Goal: Task Accomplishment & Management: Use online tool/utility

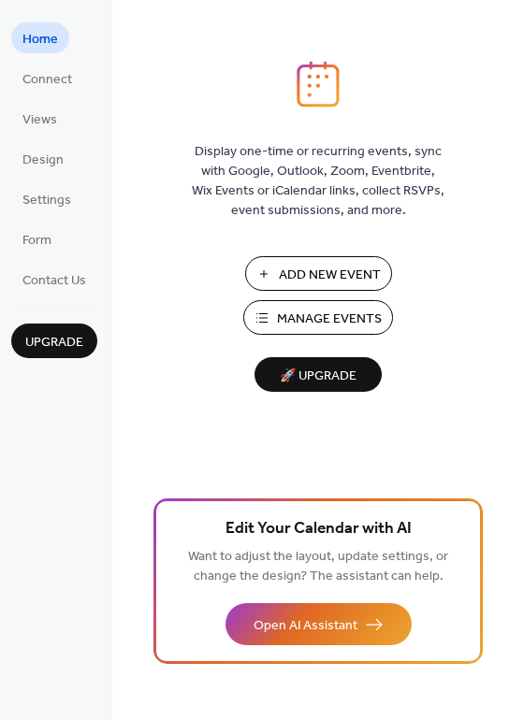
click at [350, 310] on span "Manage Events" at bounding box center [329, 320] width 105 height 20
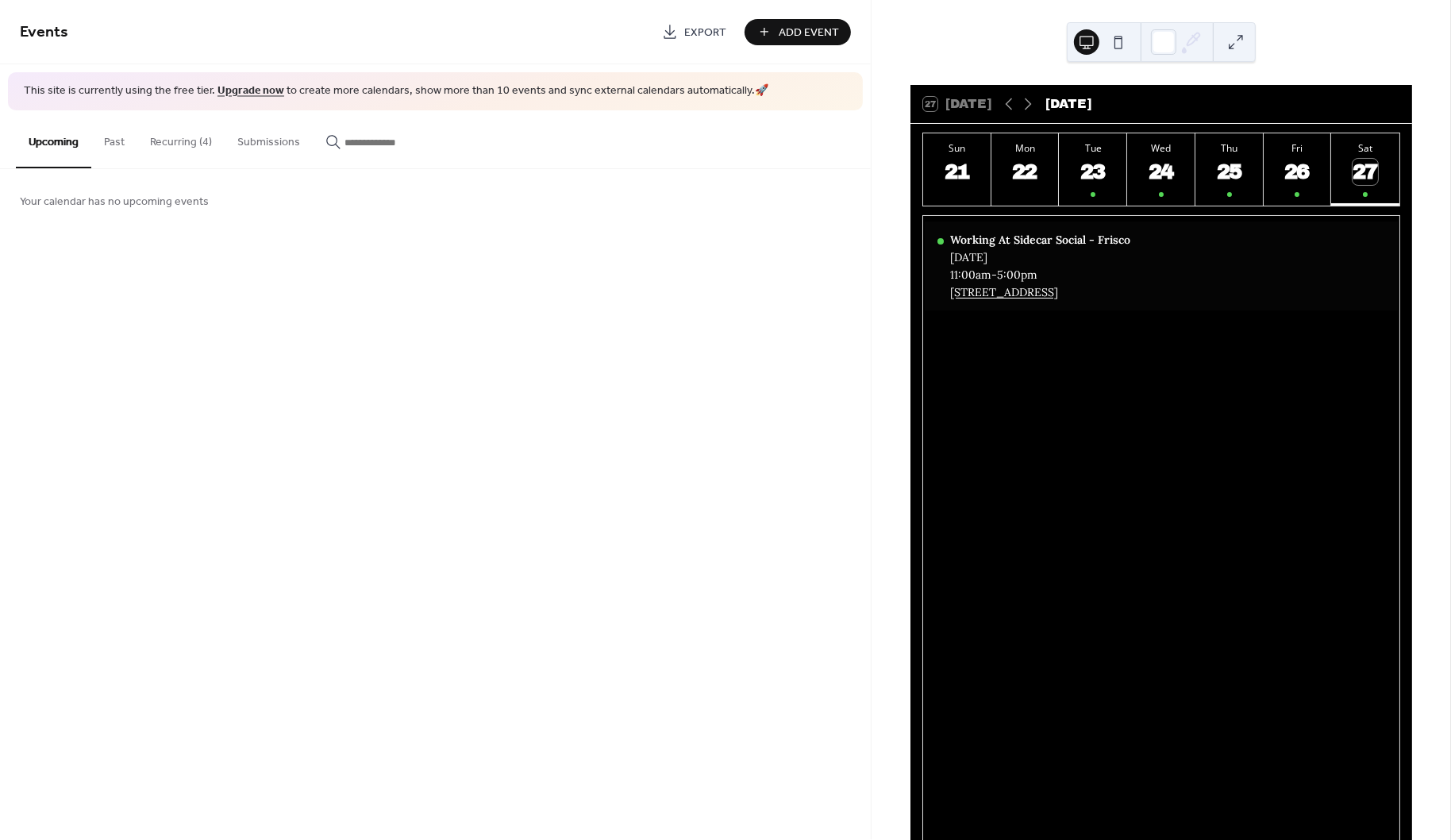
click at [1060, 249] on div "Working At Sidecar Social - Frisco Saturday, September 27, 2025 11:00am - 5:00p…" at bounding box center [1040, 266] width 180 height 67
click at [1080, 255] on div "Saturday, September 27, 2025" at bounding box center [1040, 257] width 180 height 14
drag, startPoint x: 1083, startPoint y: 255, endPoint x: 958, endPoint y: 257, distance: 125.0
click at [958, 257] on div "Saturday, September 27, 2025" at bounding box center [1040, 257] width 180 height 14
click at [187, 148] on button "Recurring (4)" at bounding box center [181, 138] width 87 height 56
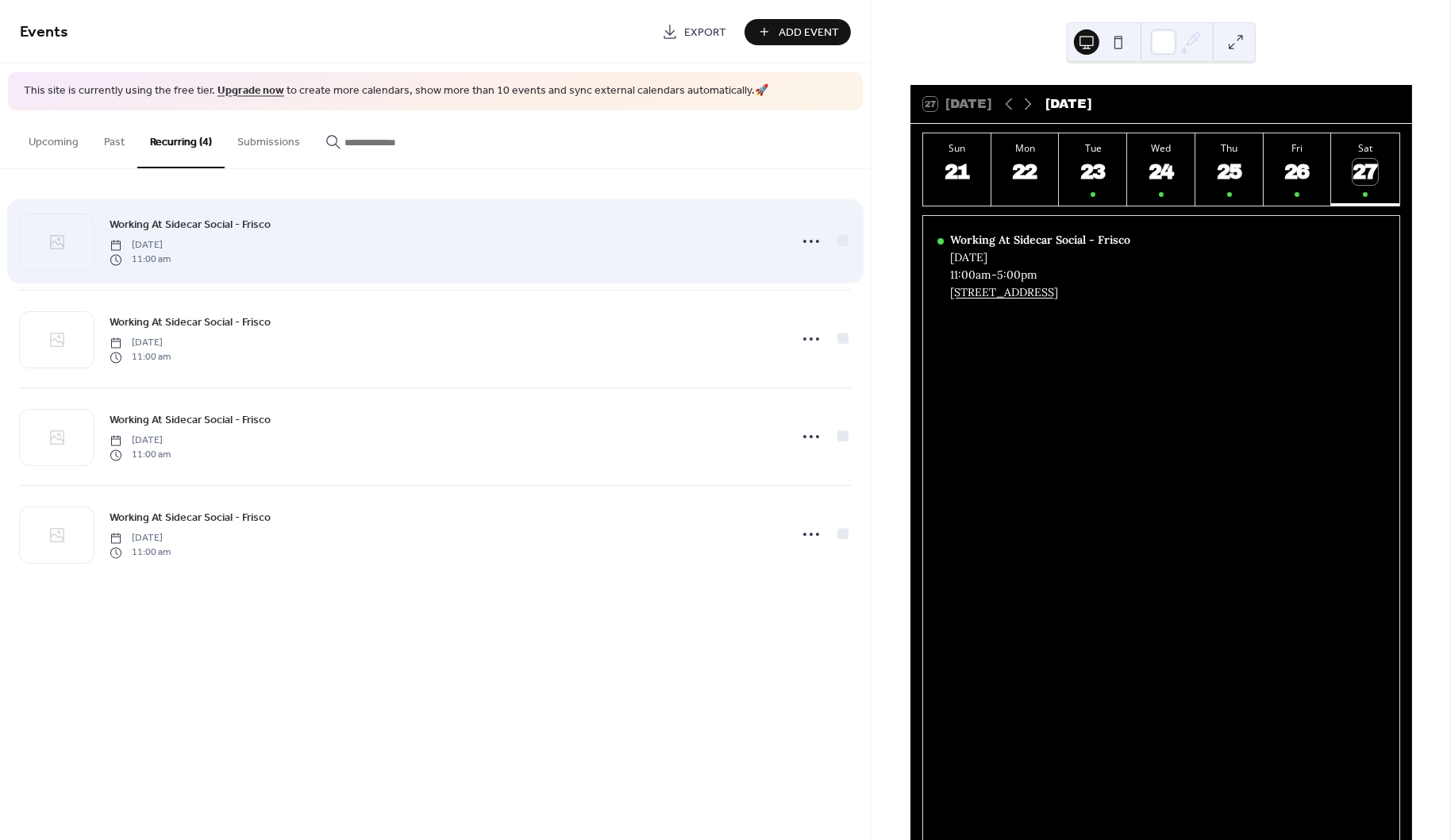
click at [171, 248] on span "Tuesday, September 23, 2025" at bounding box center [140, 245] width 61 height 14
click at [798, 241] on icon at bounding box center [811, 241] width 25 height 25
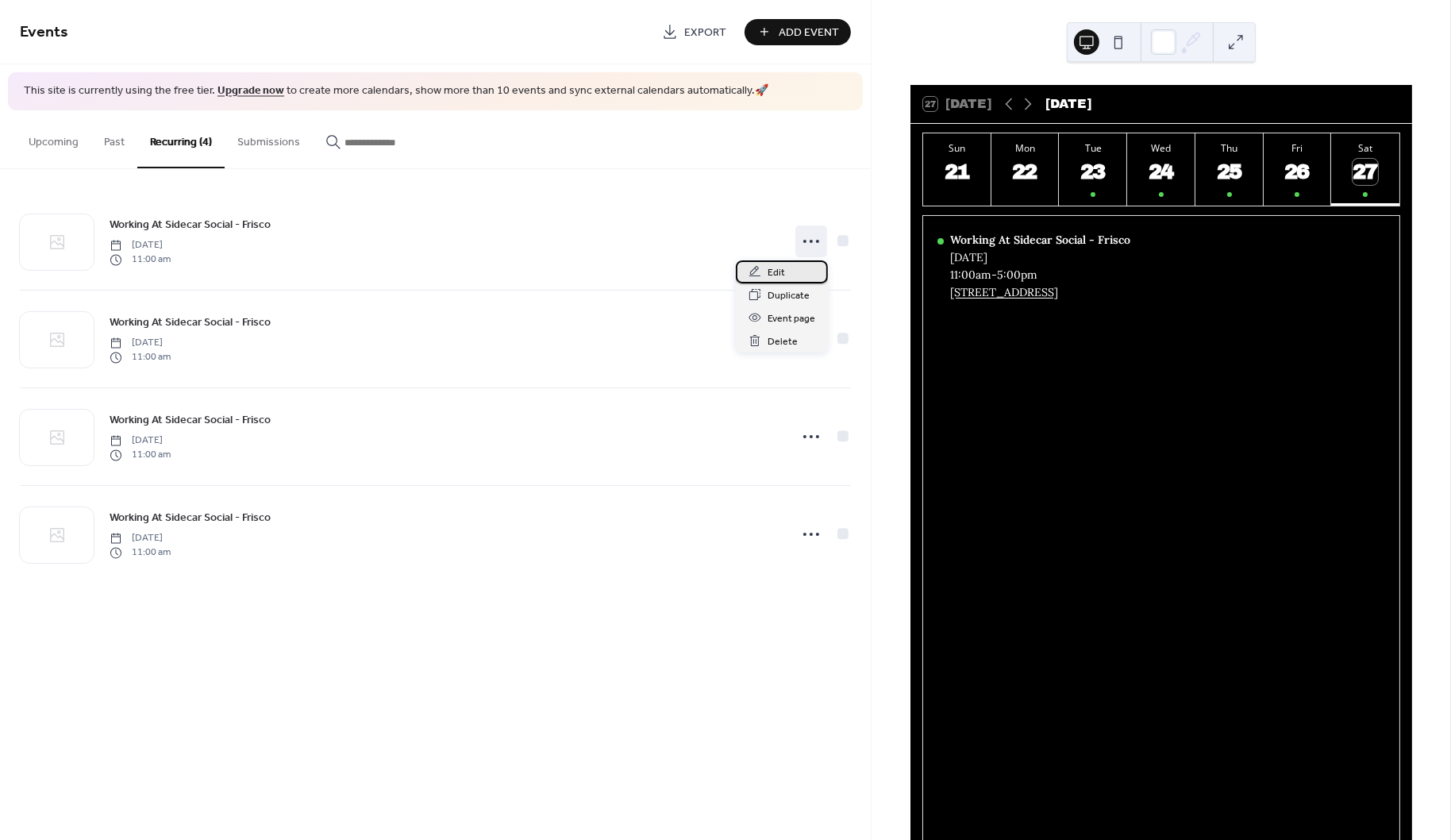
click at [780, 274] on span "Edit" at bounding box center [776, 273] width 18 height 17
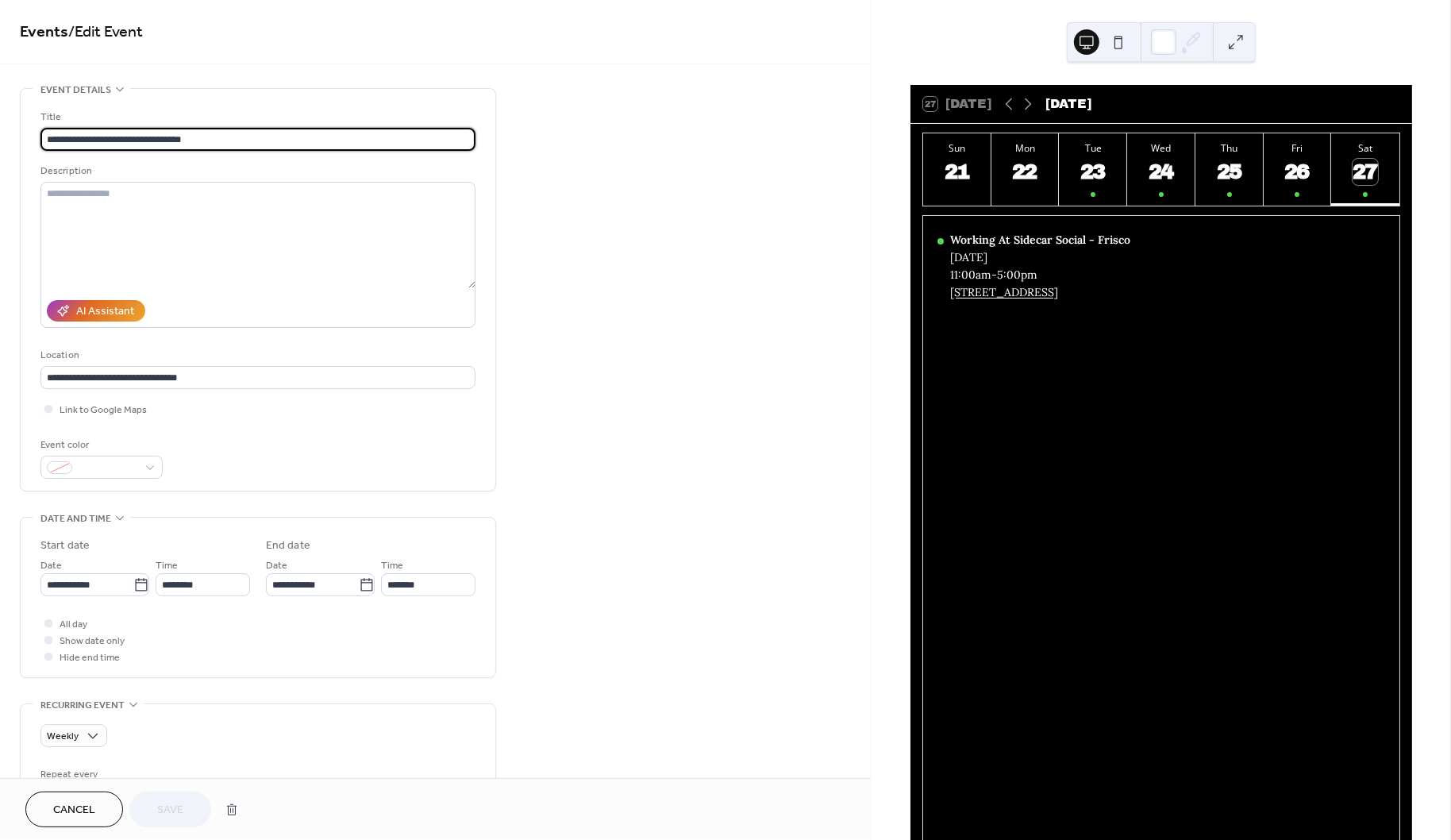
scroll to position [31, 0]
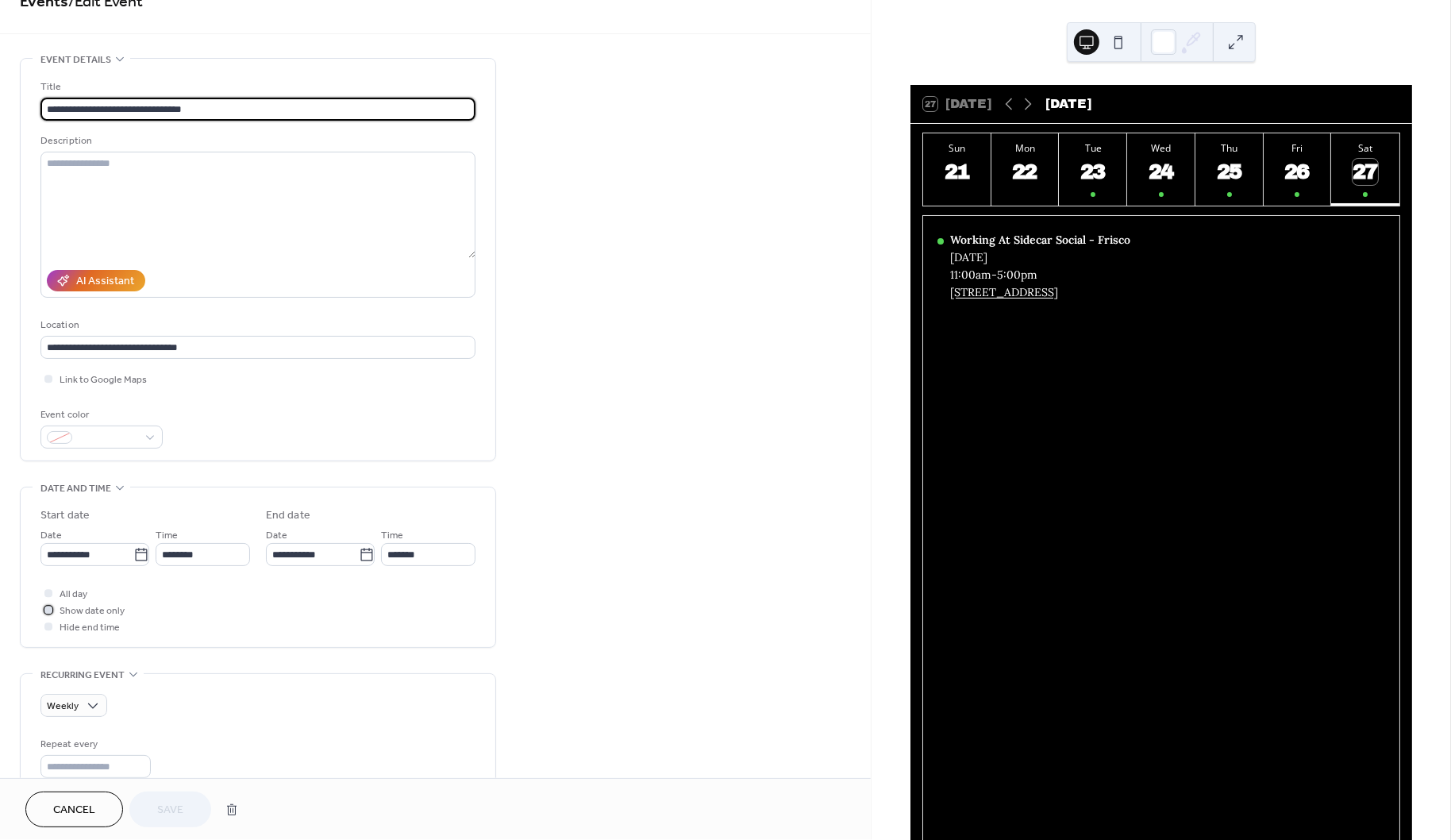
click at [93, 609] on span "Show date only" at bounding box center [92, 612] width 65 height 17
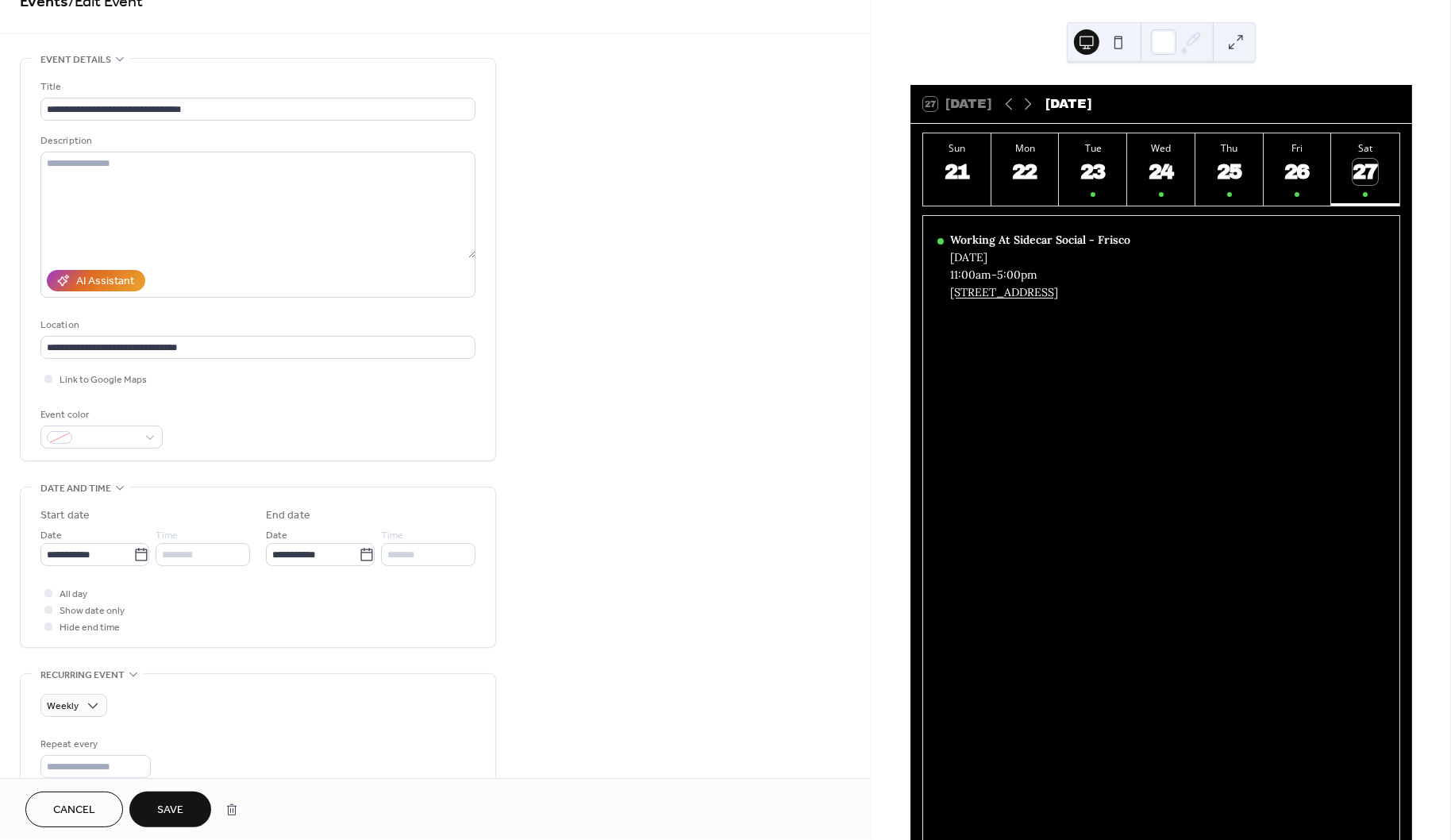
click at [76, 593] on span "All day" at bounding box center [73, 595] width 28 height 17
click at [41, 586] on label "All day" at bounding box center [64, 593] width 47 height 17
click at [51, 589] on div at bounding box center [48, 592] width 8 height 8
click at [70, 602] on div "Show date only" at bounding box center [92, 610] width 65 height 17
click at [87, 604] on span "Show date only" at bounding box center [92, 612] width 65 height 17
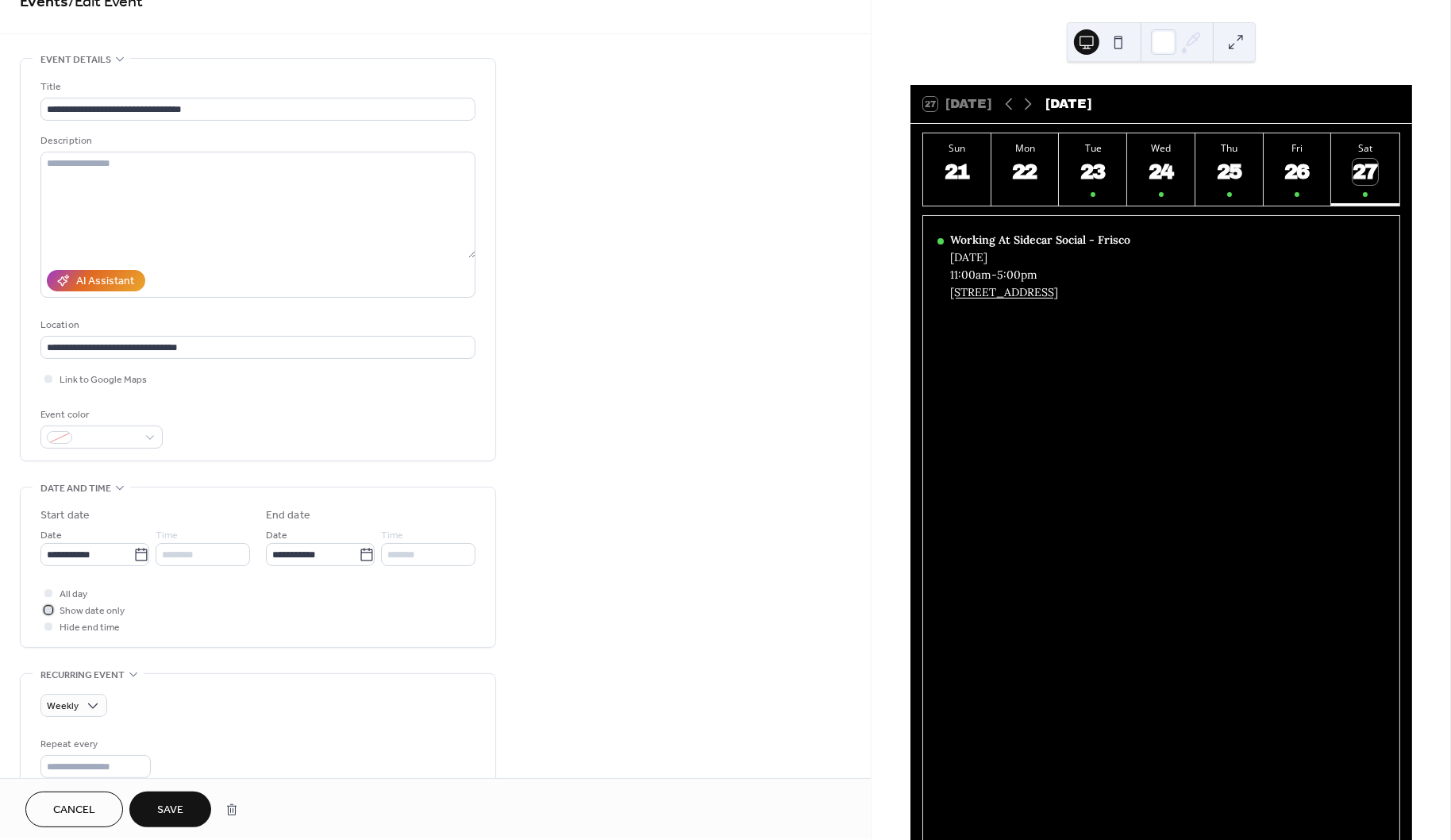
click at [87, 604] on span "Show date only" at bounding box center [92, 612] width 65 height 17
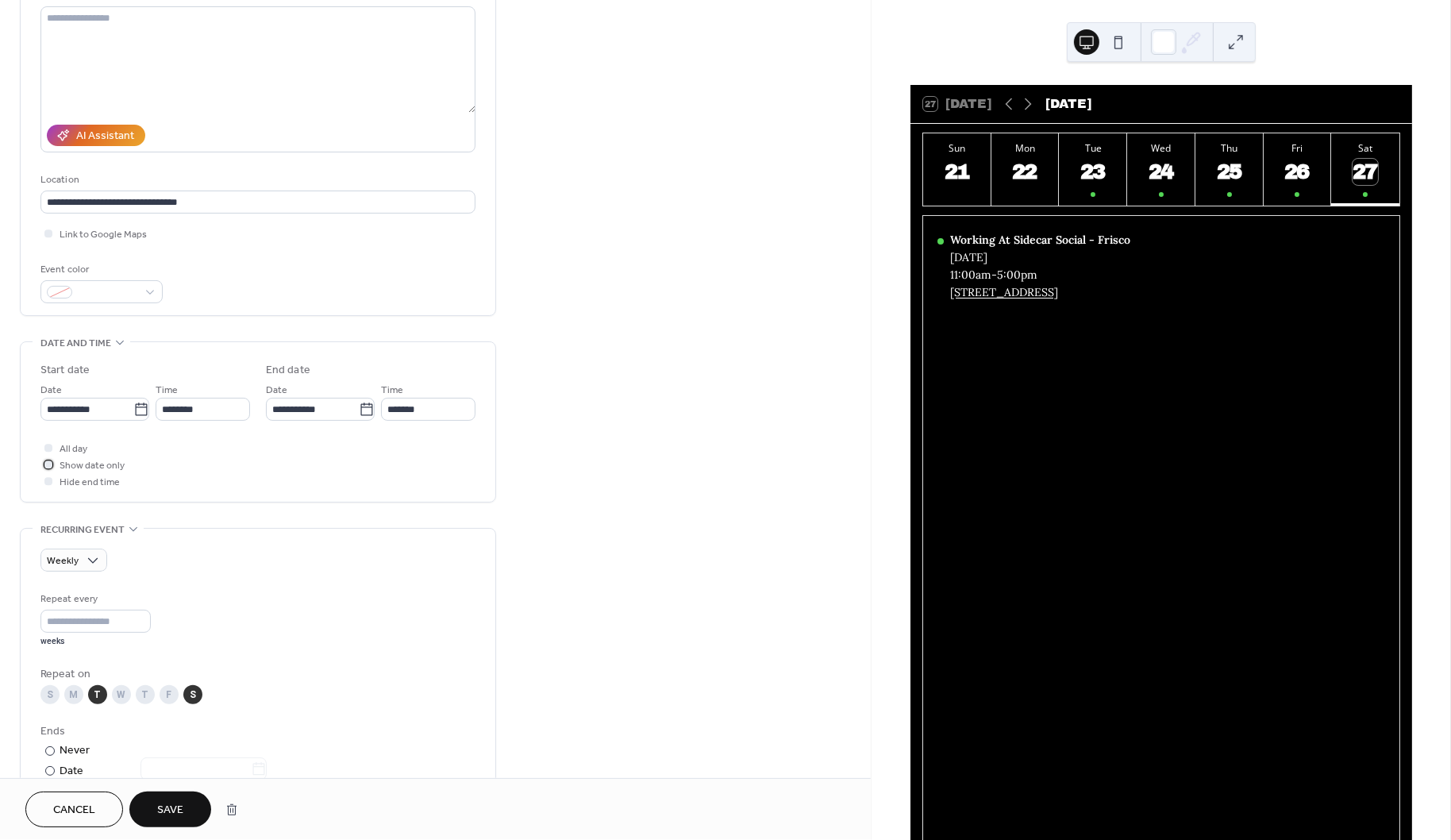
scroll to position [0, 0]
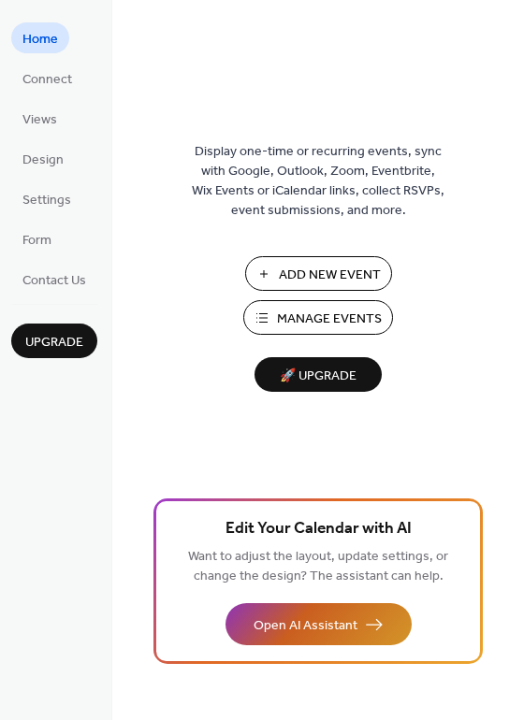
click at [328, 640] on button "Open AI Assistant" at bounding box center [318, 624] width 186 height 42
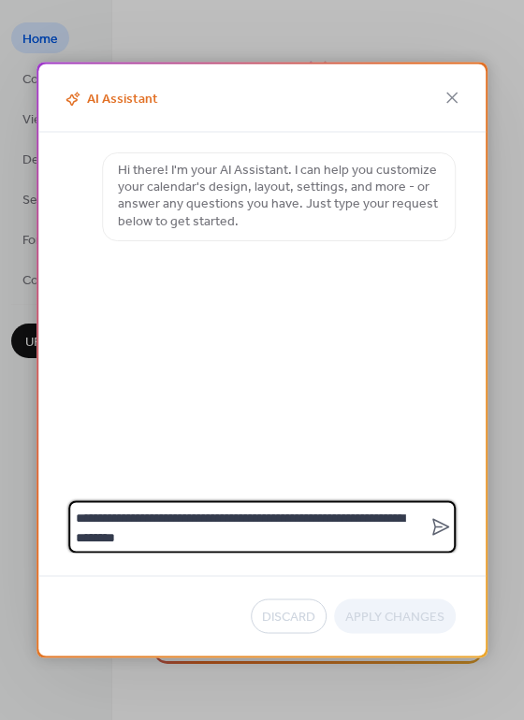
type textarea "**********"
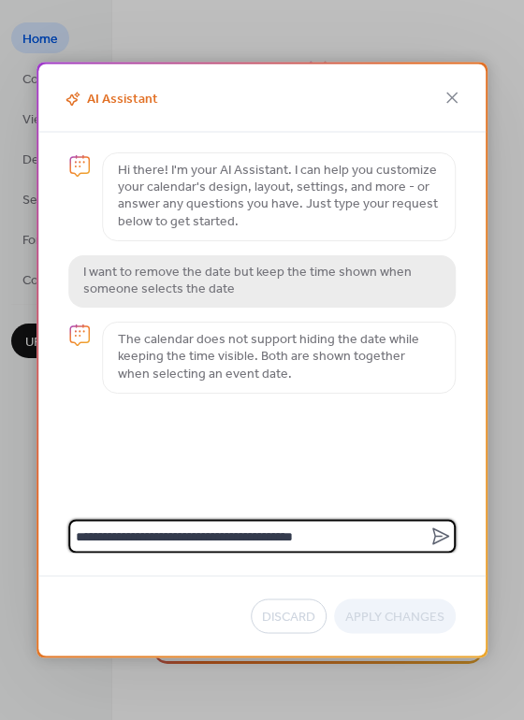
type textarea "**********"
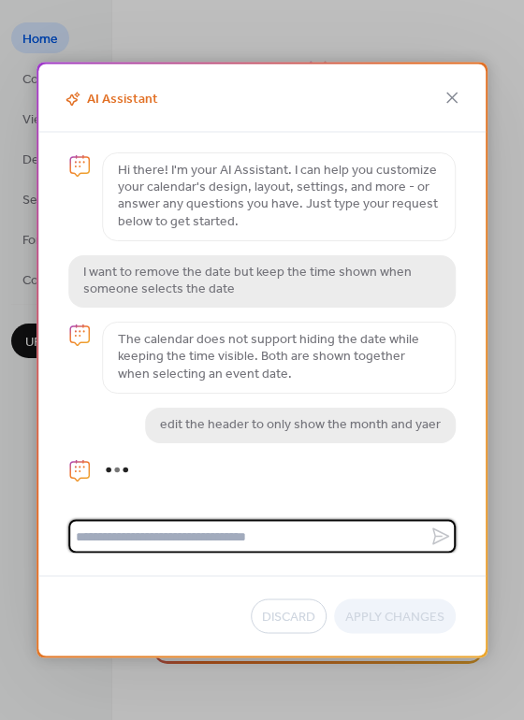
scroll to position [33, 0]
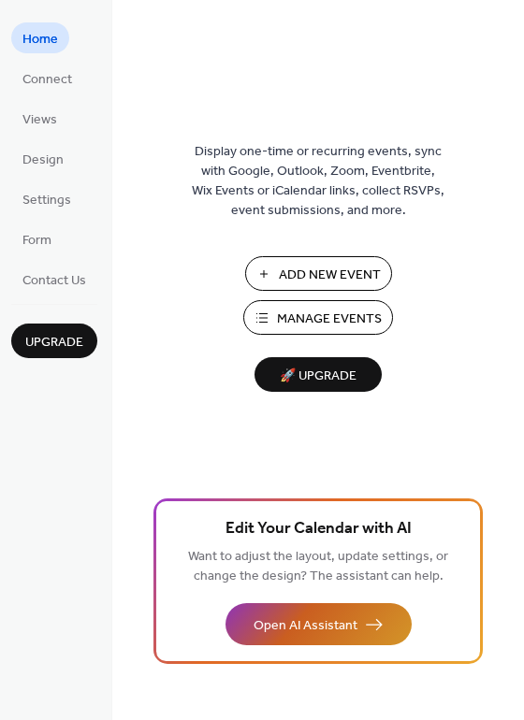
click at [353, 613] on button "Open AI Assistant" at bounding box center [318, 624] width 186 height 42
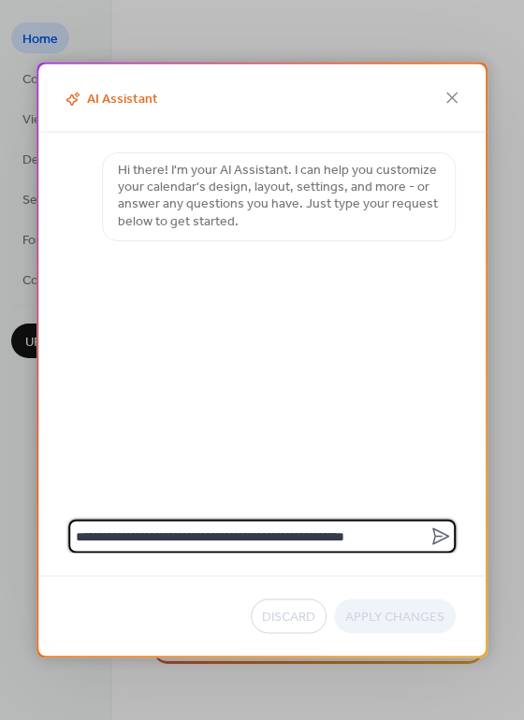
type textarea "**********"
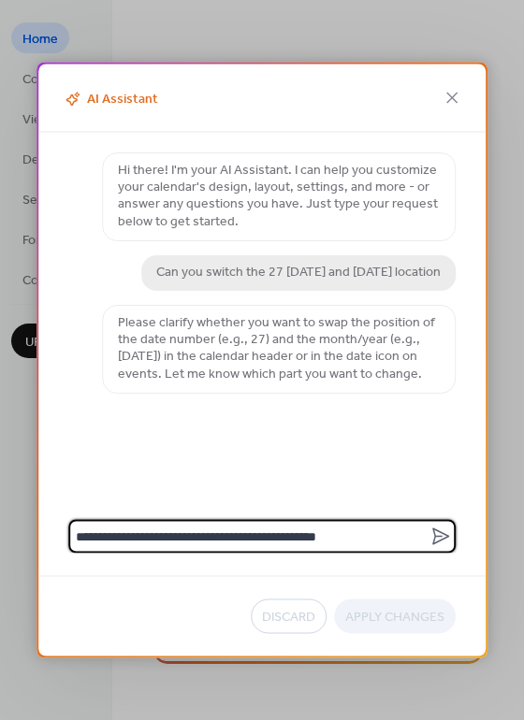
type textarea "**********"
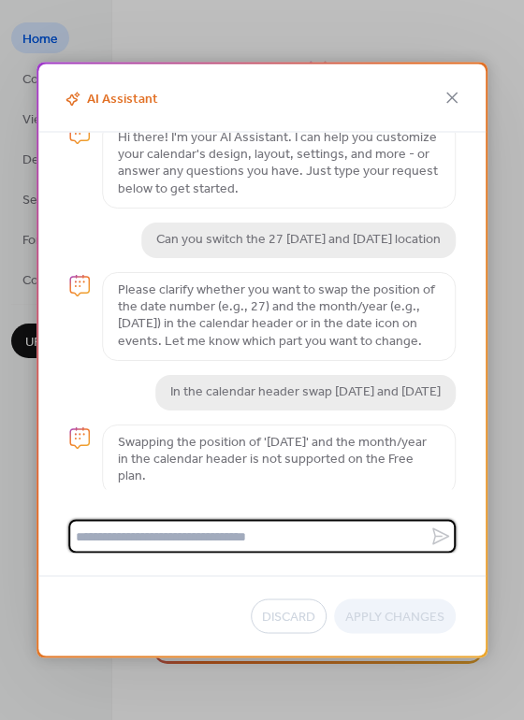
scroll to position [28, 0]
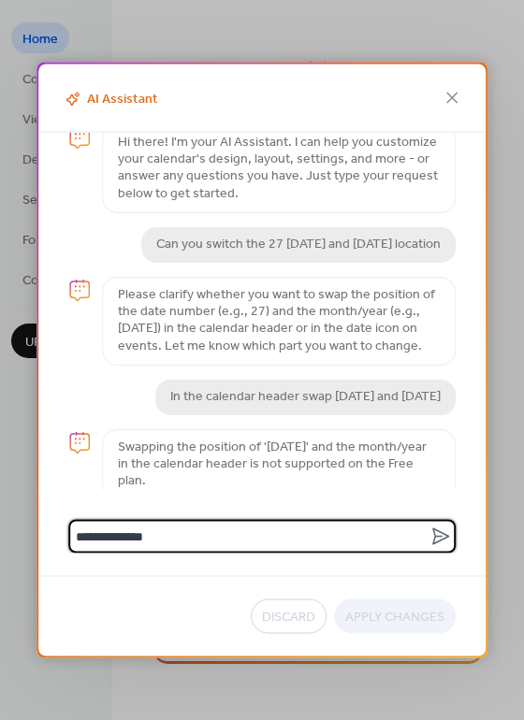
type textarea "**********"
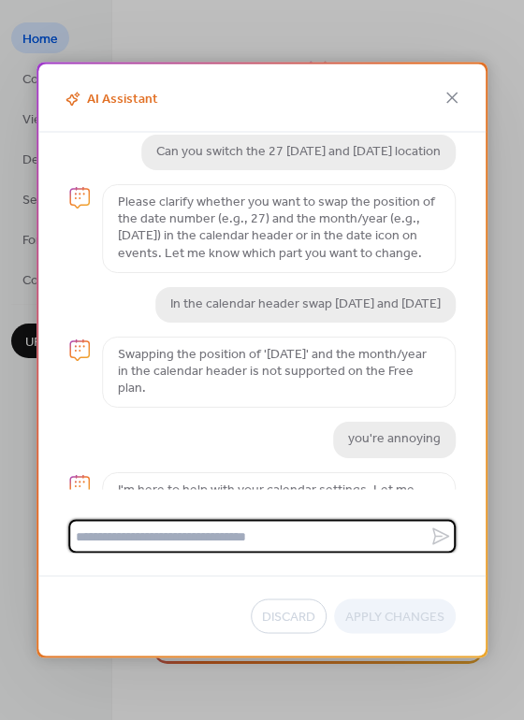
scroll to position [151, 0]
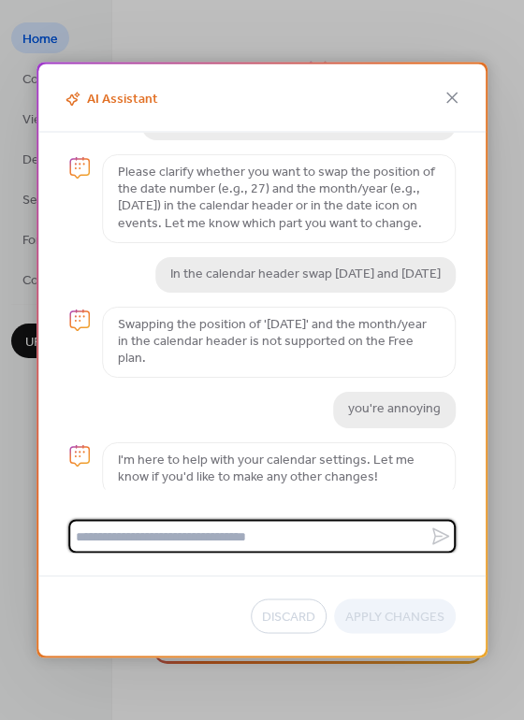
click at [447, 100] on icon at bounding box center [452, 98] width 22 height 22
